Goal: Information Seeking & Learning: Find specific fact

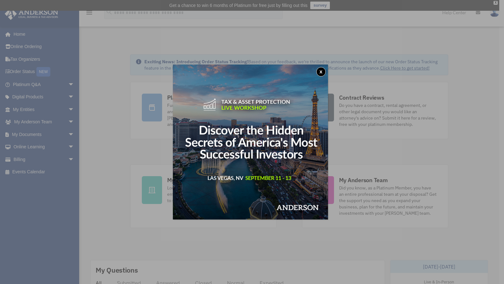
click at [322, 72] on button "x" at bounding box center [320, 71] width 9 height 9
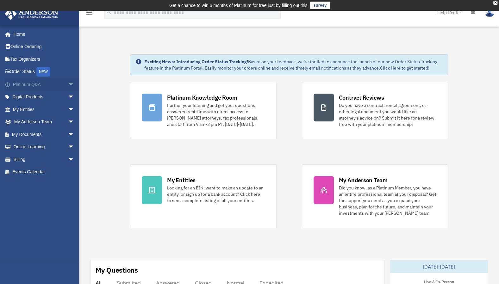
click at [68, 84] on span "arrow_drop_down" at bounding box center [74, 84] width 13 height 13
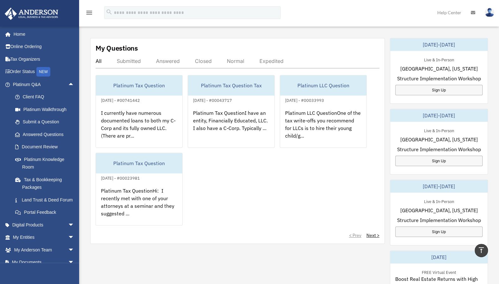
scroll to position [223, 0]
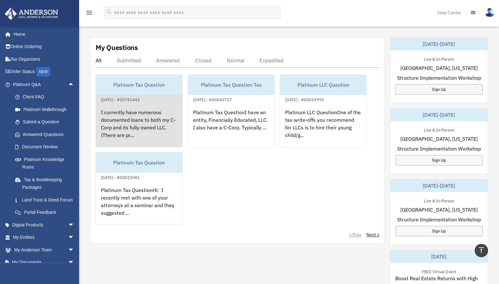
click at [131, 104] on div "I currently have numerous documented loans to both my C-Corp and its fully owne…" at bounding box center [139, 128] width 86 height 49
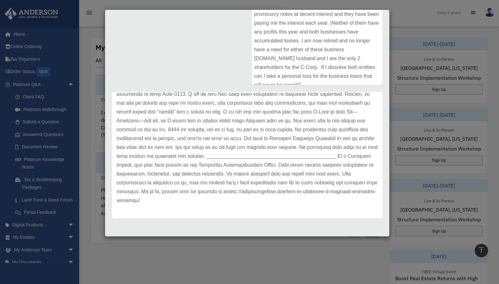
scroll to position [323, 0]
click at [402, 10] on div "Case Detail × Platinum Tax Question Case Number 00741442 Created Date October 5…" at bounding box center [249, 142] width 499 height 284
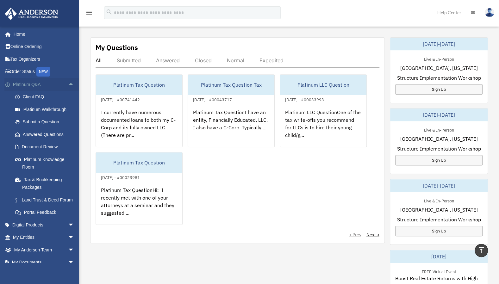
click at [68, 84] on span "arrow_drop_up" at bounding box center [74, 84] width 13 height 13
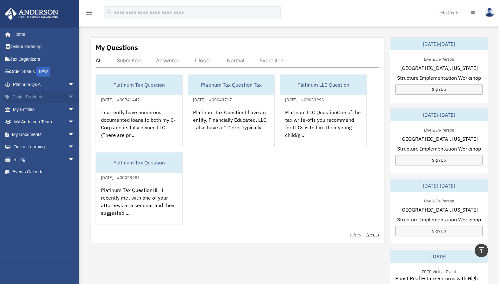
click at [68, 94] on span "arrow_drop_down" at bounding box center [74, 97] width 13 height 13
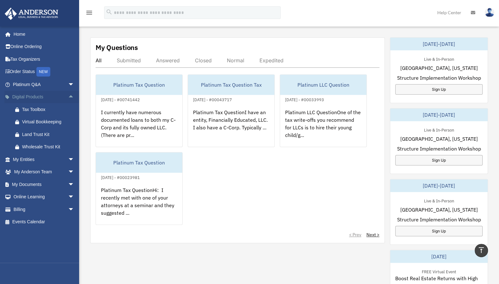
click at [68, 100] on span "arrow_drop_up" at bounding box center [74, 97] width 13 height 13
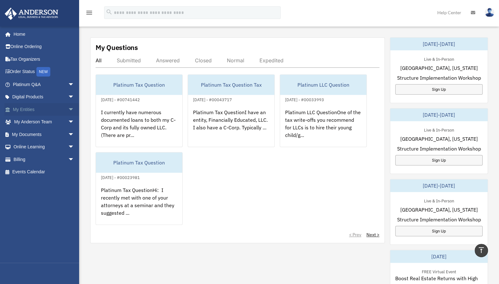
click at [68, 109] on span "arrow_drop_down" at bounding box center [74, 109] width 13 height 13
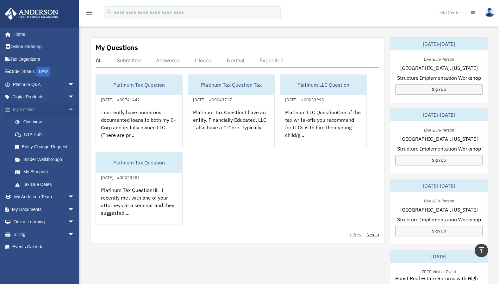
click at [68, 109] on span "arrow_drop_up" at bounding box center [74, 109] width 13 height 13
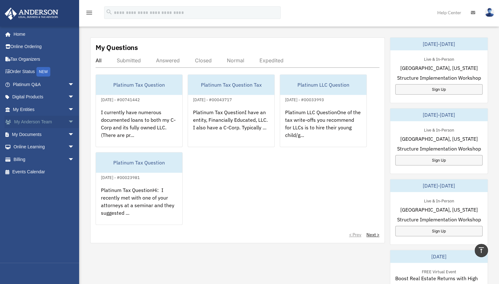
click at [68, 122] on span "arrow_drop_down" at bounding box center [74, 122] width 13 height 13
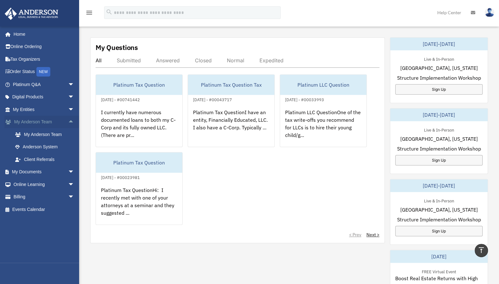
click at [68, 122] on span "arrow_drop_up" at bounding box center [74, 122] width 13 height 13
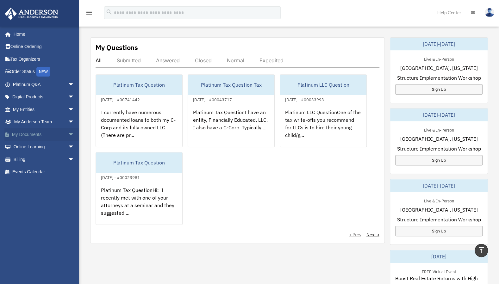
click at [68, 133] on span "arrow_drop_down" at bounding box center [74, 134] width 13 height 13
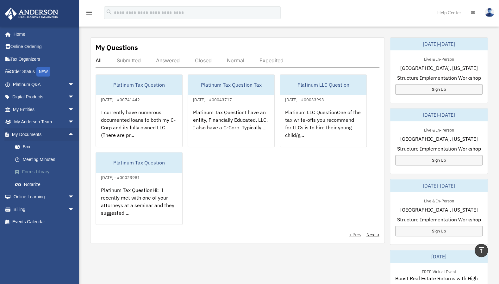
click at [39, 171] on link "Forms Library" at bounding box center [46, 172] width 75 height 13
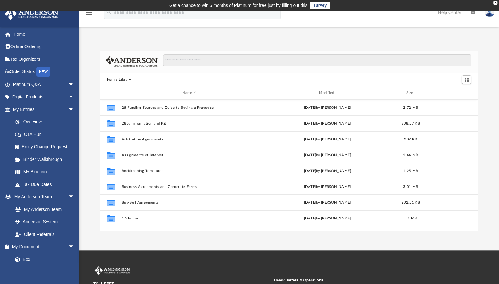
scroll to position [139, 373]
click at [185, 60] on input "Search files and folders" at bounding box center [317, 60] width 308 height 12
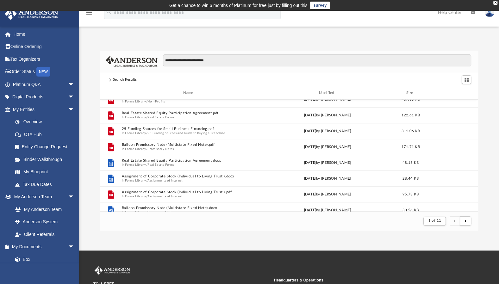
scroll to position [253, 0]
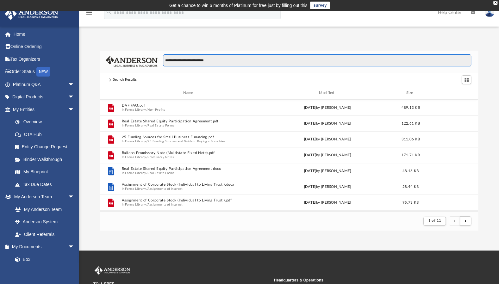
drag, startPoint x: 216, startPoint y: 62, endPoint x: 197, endPoint y: 60, distance: 19.4
click at [197, 60] on input "**********" at bounding box center [317, 60] width 308 height 12
type input "**********"
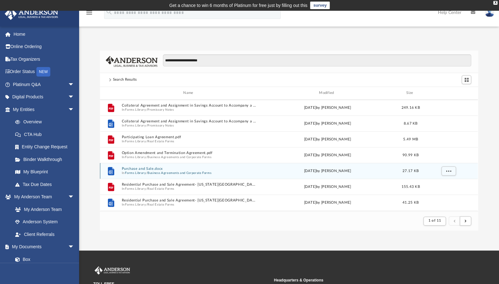
click at [147, 168] on button "Purchase and Sale.docx" at bounding box center [189, 169] width 135 height 4
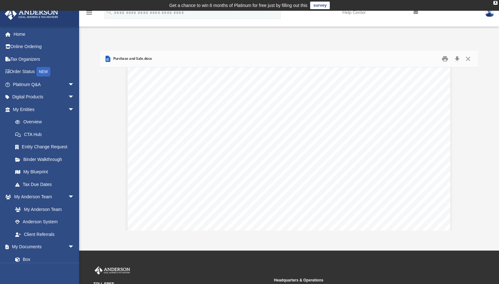
scroll to position [0, 0]
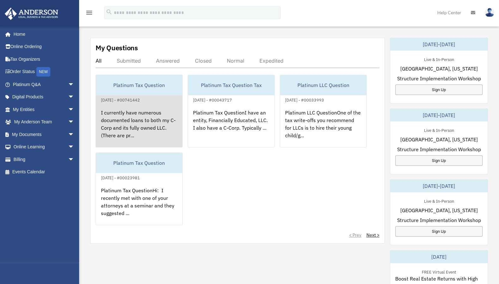
scroll to position [223, 0]
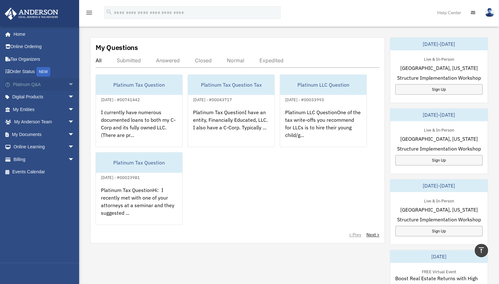
click at [68, 84] on span "arrow_drop_down" at bounding box center [74, 84] width 13 height 13
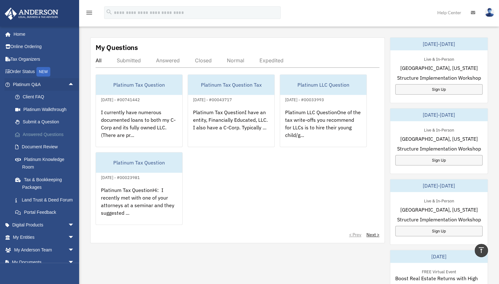
click at [35, 133] on link "Answered Questions" at bounding box center [46, 134] width 75 height 13
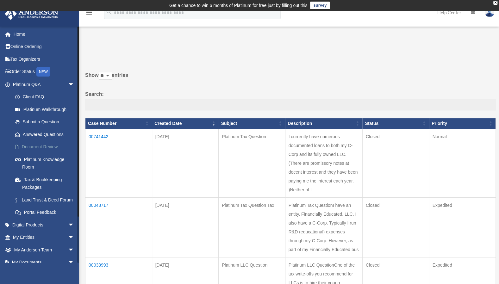
click at [33, 145] on link "Document Review" at bounding box center [46, 147] width 75 height 13
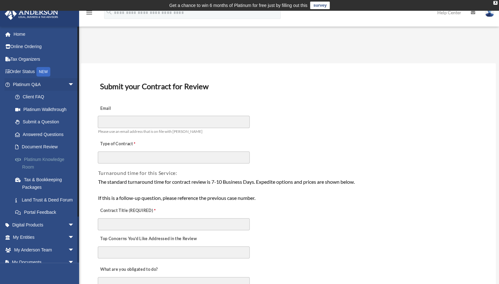
click at [34, 159] on link "Platinum Knowledge Room" at bounding box center [46, 163] width 75 height 20
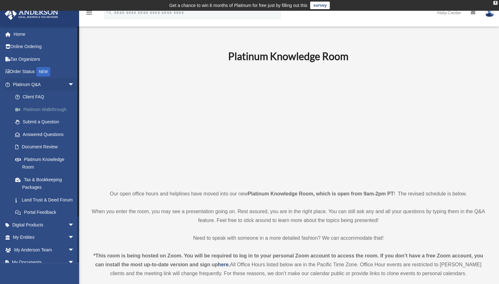
click at [44, 109] on link "Platinum Walkthrough" at bounding box center [46, 109] width 75 height 13
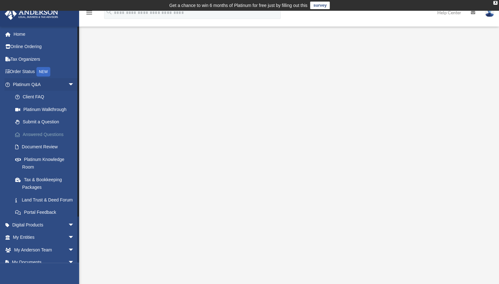
click at [36, 135] on link "Answered Questions" at bounding box center [46, 134] width 75 height 13
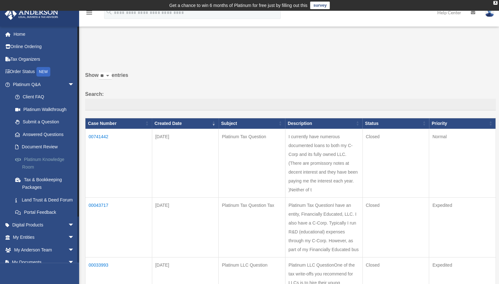
click at [30, 159] on link "Platinum Knowledge Room" at bounding box center [46, 163] width 75 height 20
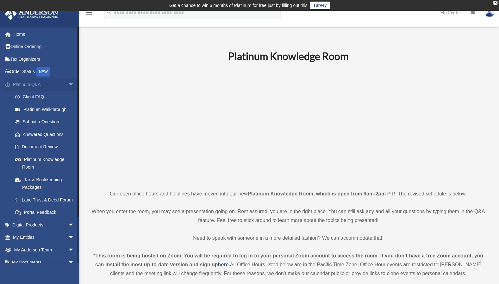
click at [68, 83] on span "arrow_drop_down" at bounding box center [74, 84] width 13 height 13
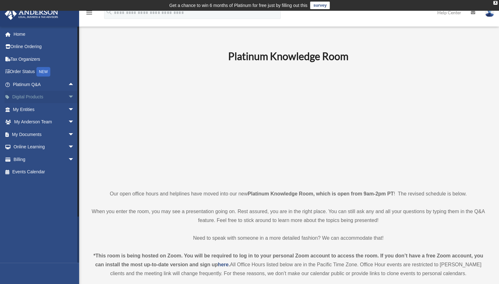
click at [68, 96] on span "arrow_drop_down" at bounding box center [74, 97] width 13 height 13
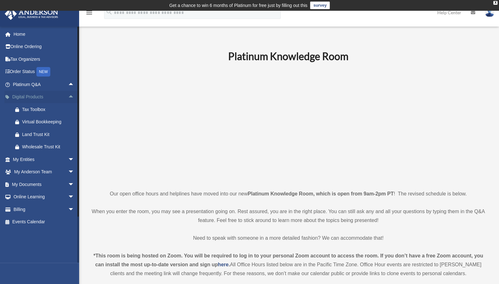
click at [68, 96] on span "arrow_drop_up" at bounding box center [74, 97] width 13 height 13
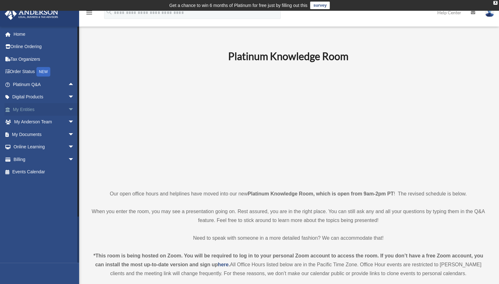
click at [68, 109] on span "arrow_drop_down" at bounding box center [74, 109] width 13 height 13
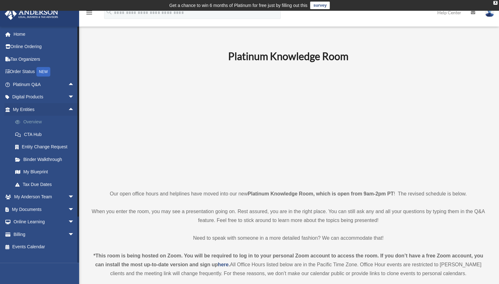
click at [35, 122] on link "Overview" at bounding box center [46, 122] width 75 height 13
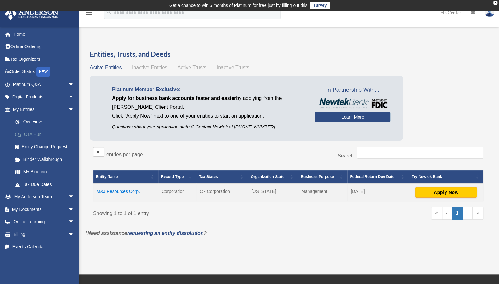
click at [34, 134] on link "CTA Hub" at bounding box center [46, 134] width 75 height 13
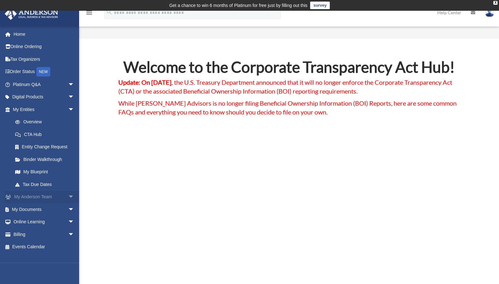
click at [68, 198] on span "arrow_drop_down" at bounding box center [74, 197] width 13 height 13
click at [68, 198] on span "arrow_drop_up" at bounding box center [74, 197] width 13 height 13
click at [68, 208] on span "arrow_drop_down" at bounding box center [74, 209] width 13 height 13
click at [46, 247] on link "Forms Library" at bounding box center [46, 247] width 75 height 13
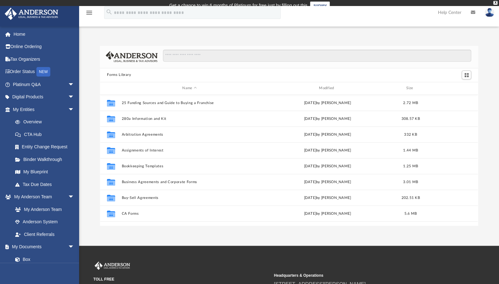
scroll to position [139, 373]
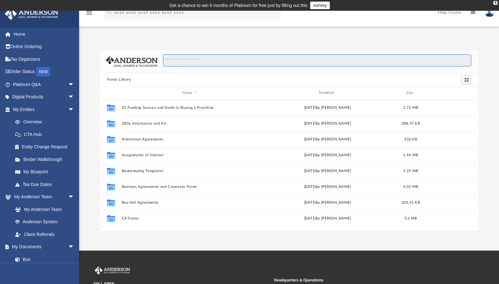
click at [173, 61] on input "Search files and folders" at bounding box center [317, 60] width 308 height 12
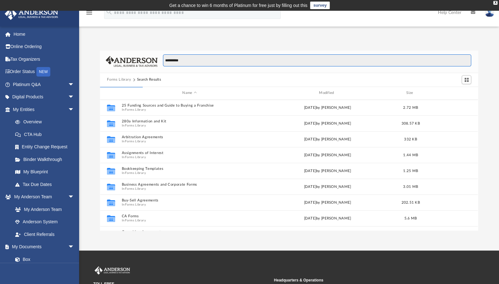
type input "**********"
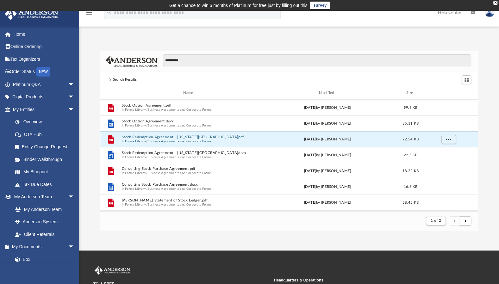
click at [145, 137] on button "Stock Redemption Agreement - [US_STATE][GEOGRAPHIC_DATA]pdf" at bounding box center [189, 137] width 135 height 4
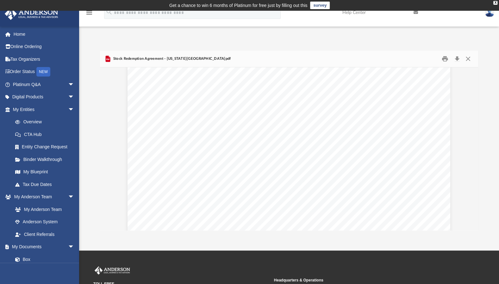
scroll to position [0, 0]
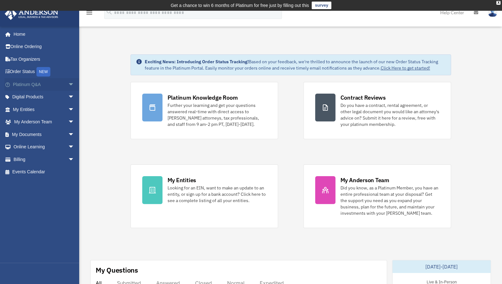
click at [68, 85] on span "arrow_drop_down" at bounding box center [74, 84] width 13 height 13
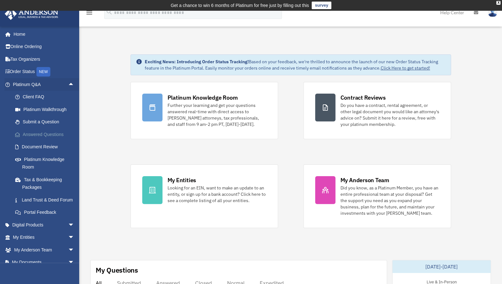
click at [50, 132] on link "Answered Questions" at bounding box center [46, 134] width 75 height 13
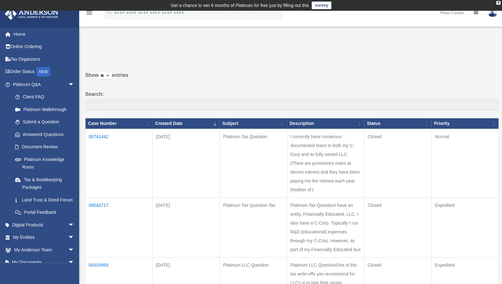
click at [341, 148] on td "I currently have numerous documented loans to both my C-Corp and its fully owne…" at bounding box center [325, 163] width 77 height 69
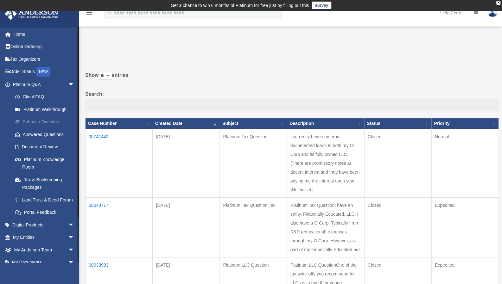
click at [45, 122] on link "Submit a Question" at bounding box center [46, 122] width 75 height 13
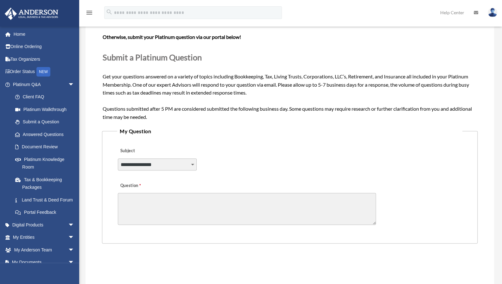
scroll to position [78, 0]
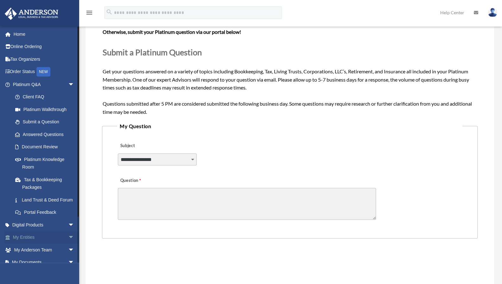
click at [68, 244] on span "arrow_drop_down" at bounding box center [74, 237] width 13 height 13
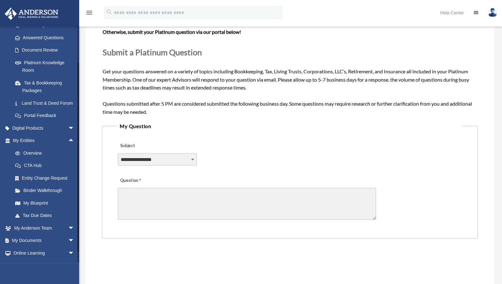
scroll to position [98, 0]
drag, startPoint x: 77, startPoint y: 106, endPoint x: 78, endPoint y: 141, distance: 35.5
click at [78, 141] on div at bounding box center [78, 157] width 1 height 191
click at [68, 247] on span "arrow_drop_down" at bounding box center [74, 240] width 13 height 13
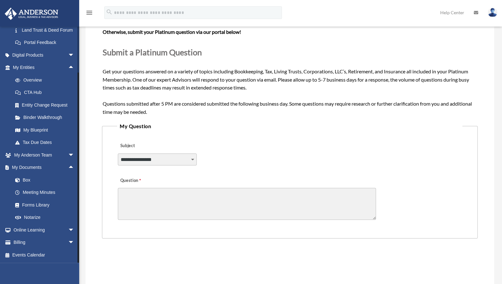
drag, startPoint x: 77, startPoint y: 250, endPoint x: 77, endPoint y: 269, distance: 18.7
click at [77, 269] on div "myra@mblisbeth.com Sign Out myra@mblisbeth.com Home Online Ordering Tax Organiz…" at bounding box center [39, 168] width 79 height 284
click at [68, 167] on span "arrow_drop_up" at bounding box center [74, 167] width 13 height 13
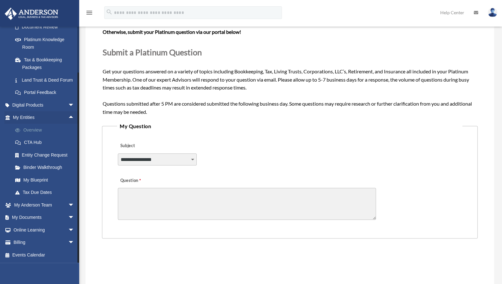
click at [30, 131] on link "Overview" at bounding box center [46, 130] width 75 height 13
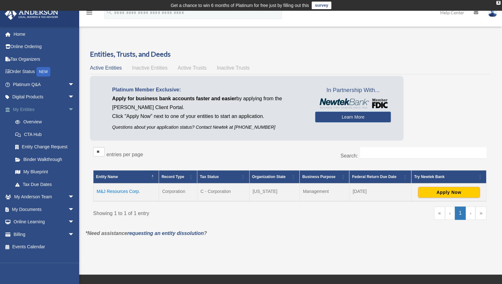
click at [68, 109] on span "arrow_drop_down" at bounding box center [74, 109] width 13 height 13
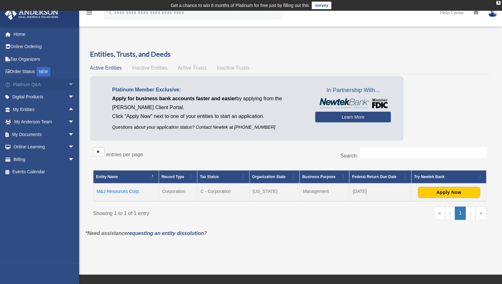
click at [68, 84] on span "arrow_drop_down" at bounding box center [74, 84] width 13 height 13
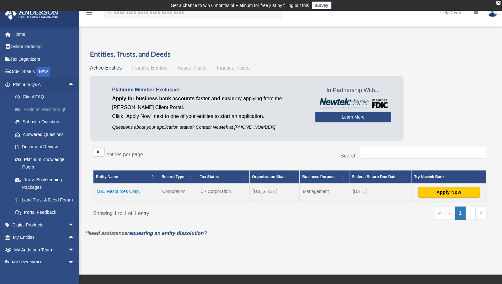
click at [42, 110] on link "Platinum Walkthrough" at bounding box center [46, 109] width 75 height 13
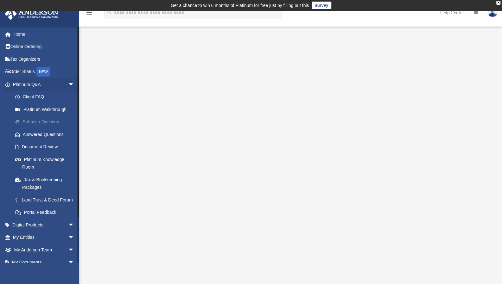
click at [48, 122] on link "Submit a Question" at bounding box center [46, 122] width 75 height 13
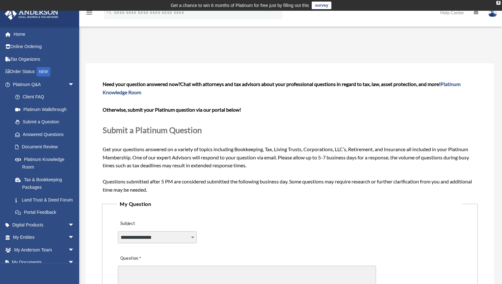
click at [51, 134] on link "Answered Questions" at bounding box center [46, 134] width 75 height 13
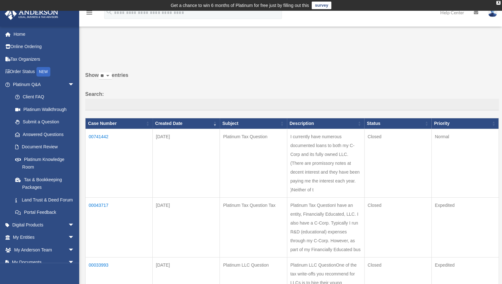
click at [94, 137] on td "00741442" at bounding box center [118, 163] width 67 height 69
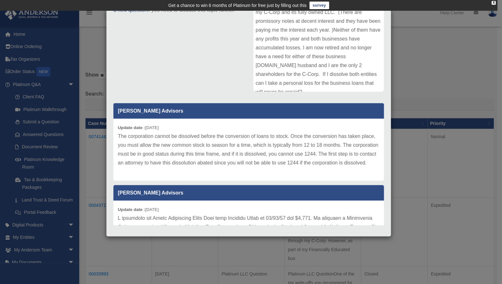
scroll to position [111, 0]
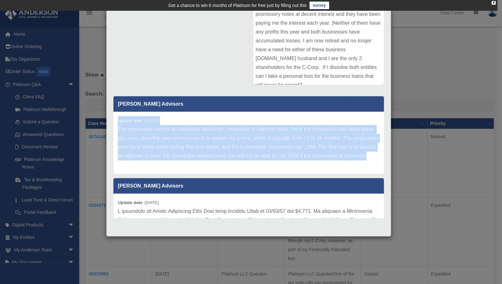
drag, startPoint x: 178, startPoint y: 166, endPoint x: 110, endPoint y: 118, distance: 82.9
click at [110, 118] on div "[PERSON_NAME] Advisors Update date : [DATE] The corporation cannot be dissolved…" at bounding box center [249, 155] width 280 height 127
copy div "Update date : [DATE] The corporation cannot be dissolved before the conversion …"
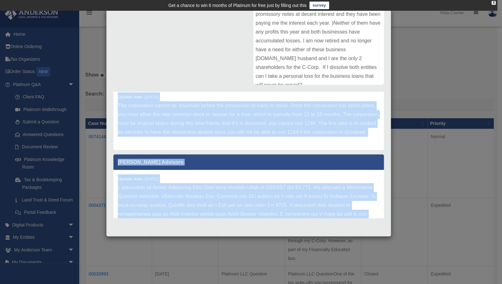
scroll to position [0, 0]
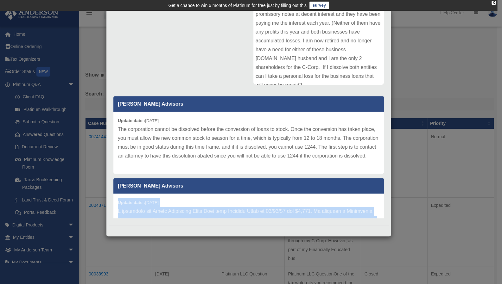
drag, startPoint x: 346, startPoint y: 209, endPoint x: 111, endPoint y: 211, distance: 234.6
click at [111, 211] on div "Anderson Advisors Update date : 10-10-2024 The corporation cannot be dissolved …" at bounding box center [249, 155] width 280 height 127
copy div "Update date : 10-08-2024 I purchased the Asset Protection Super Pack from Ander…"
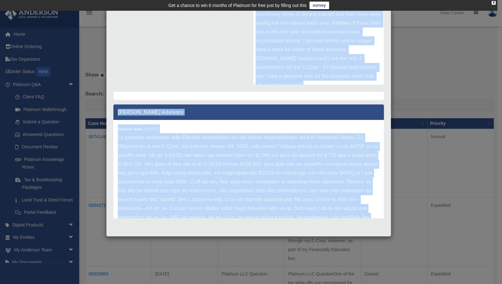
scroll to position [183, 0]
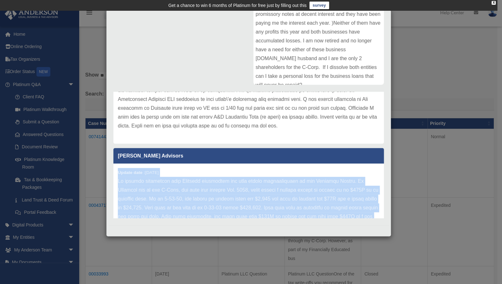
drag, startPoint x: 320, startPoint y: 202, endPoint x: 113, endPoint y: 175, distance: 208.7
click at [113, 175] on div "Anderson Advisors Update date : 10-10-2024 The corporation cannot be dissolved …" at bounding box center [249, 155] width 280 height 127
copy div "Update date : 10-08-2024 We greatly appreciate your Platinum membership and you…"
